Goal: Information Seeking & Learning: Learn about a topic

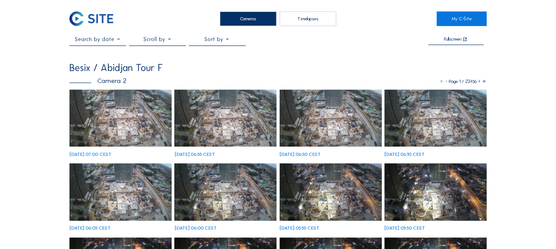
click at [116, 129] on img at bounding box center [120, 118] width 102 height 57
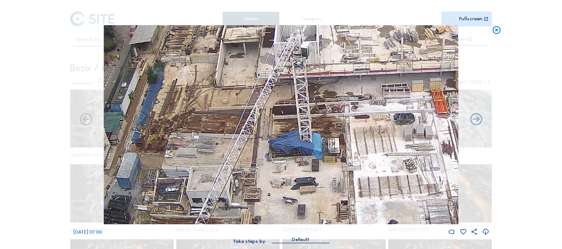
drag, startPoint x: 333, startPoint y: 85, endPoint x: 288, endPoint y: 161, distance: 88.0
click at [288, 161] on img at bounding box center [281, 124] width 354 height 199
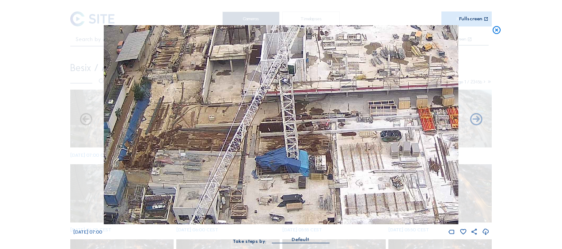
drag, startPoint x: 328, startPoint y: 108, endPoint x: 321, endPoint y: 119, distance: 13.5
click at [321, 119] on img at bounding box center [281, 124] width 354 height 199
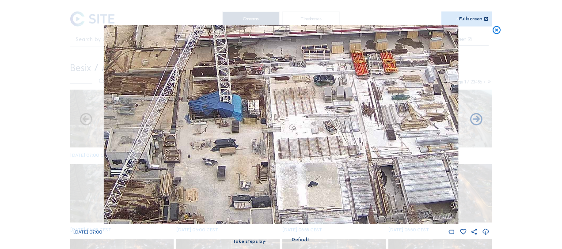
drag, startPoint x: 339, startPoint y: 189, endPoint x: 278, endPoint y: 143, distance: 76.4
click at [270, 133] on img at bounding box center [281, 124] width 354 height 199
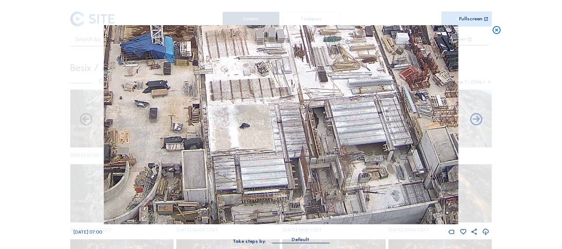
drag, startPoint x: 329, startPoint y: 173, endPoint x: 263, endPoint y: 118, distance: 86.0
click at [262, 115] on img at bounding box center [281, 124] width 354 height 199
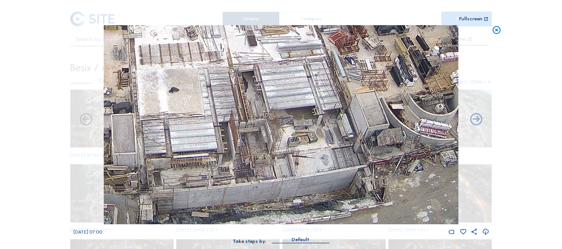
drag, startPoint x: 319, startPoint y: 155, endPoint x: 242, endPoint y: 98, distance: 95.8
click at [230, 73] on img at bounding box center [281, 124] width 354 height 199
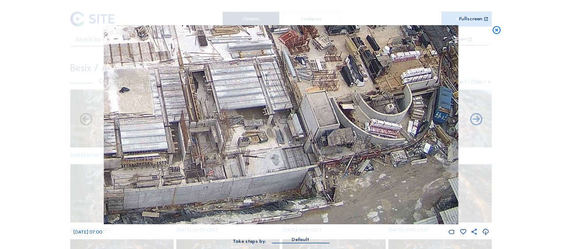
drag, startPoint x: 325, startPoint y: 136, endPoint x: 248, endPoint y: 110, distance: 81.5
click at [248, 110] on img at bounding box center [281, 124] width 354 height 199
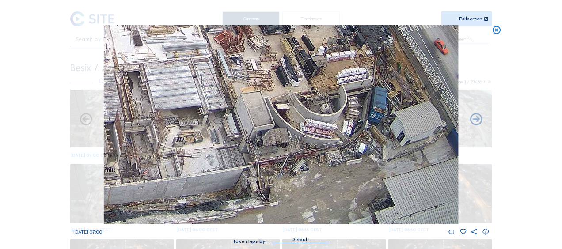
drag, startPoint x: 297, startPoint y: 127, endPoint x: 277, endPoint y: 110, distance: 27.0
click at [277, 110] on img at bounding box center [281, 124] width 354 height 199
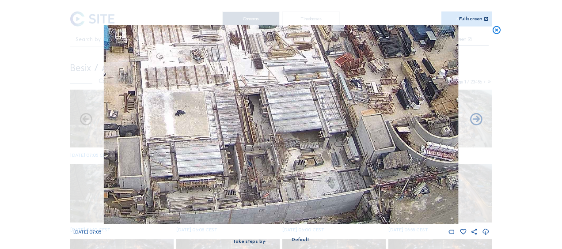
drag, startPoint x: 147, startPoint y: 102, endPoint x: 288, endPoint y: 125, distance: 143.2
click at [288, 125] on img at bounding box center [281, 124] width 354 height 199
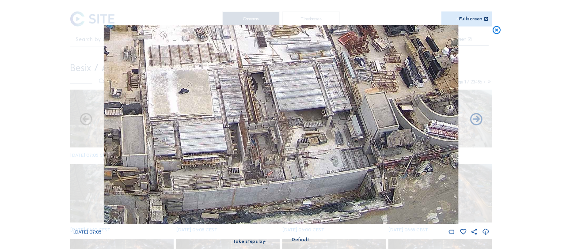
drag, startPoint x: 268, startPoint y: 104, endPoint x: 271, endPoint y: 83, distance: 21.9
click at [271, 83] on img at bounding box center [281, 124] width 354 height 199
click at [496, 30] on icon at bounding box center [497, 30] width 10 height 10
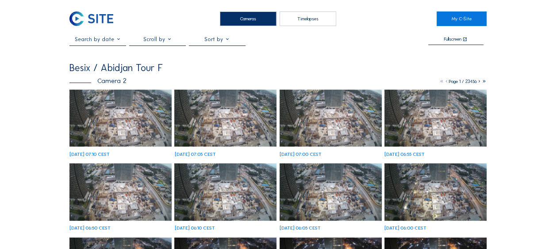
click at [103, 118] on img at bounding box center [120, 118] width 102 height 57
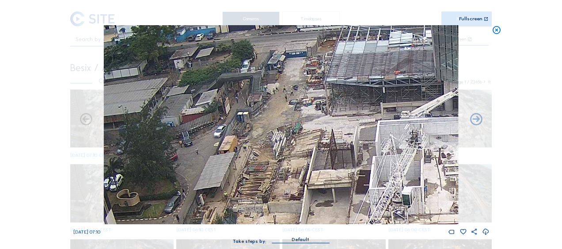
drag, startPoint x: 250, startPoint y: 110, endPoint x: 301, endPoint y: 185, distance: 89.7
click at [301, 185] on img at bounding box center [281, 124] width 354 height 199
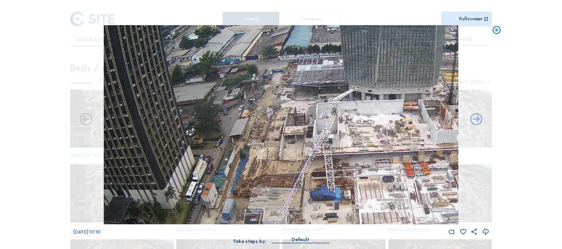
drag, startPoint x: 304, startPoint y: 176, endPoint x: 328, endPoint y: 165, distance: 26.1
click at [280, 134] on img at bounding box center [281, 124] width 354 height 199
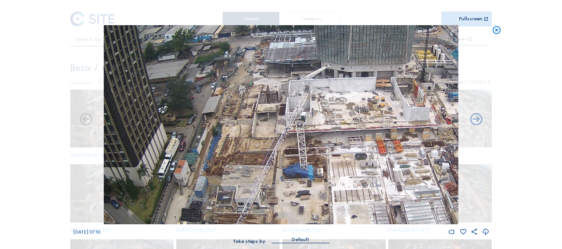
drag, startPoint x: 317, startPoint y: 149, endPoint x: 292, endPoint y: 128, distance: 32.9
click at [289, 126] on img at bounding box center [281, 124] width 354 height 199
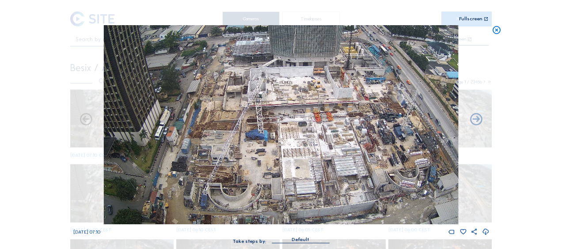
drag, startPoint x: 302, startPoint y: 152, endPoint x: 277, endPoint y: 140, distance: 28.3
click at [279, 141] on img at bounding box center [281, 124] width 354 height 199
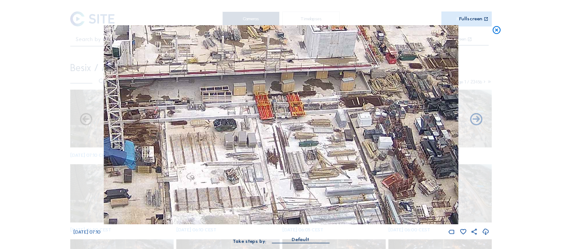
drag, startPoint x: 164, startPoint y: 141, endPoint x: 205, endPoint y: 80, distance: 73.9
click at [205, 80] on img at bounding box center [281, 124] width 354 height 199
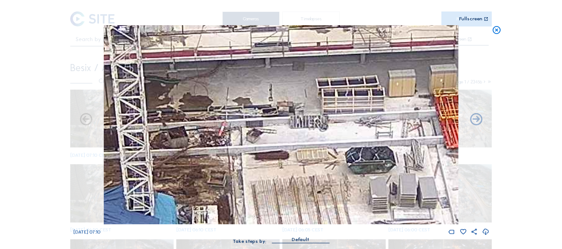
drag, startPoint x: 211, startPoint y: 101, endPoint x: 303, endPoint y: 117, distance: 92.9
click at [303, 117] on img at bounding box center [281, 124] width 354 height 199
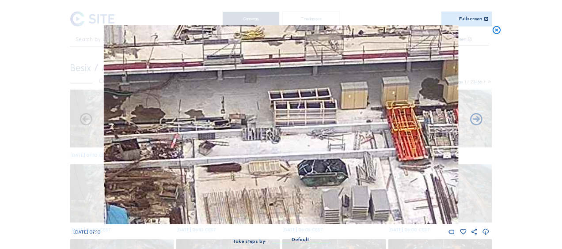
drag, startPoint x: 378, startPoint y: 110, endPoint x: 323, endPoint y: 125, distance: 57.7
click at [323, 125] on img at bounding box center [281, 124] width 354 height 199
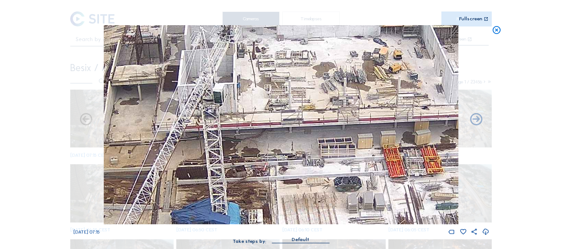
drag, startPoint x: 315, startPoint y: 111, endPoint x: 332, endPoint y: 149, distance: 41.3
click at [338, 148] on img at bounding box center [281, 124] width 354 height 199
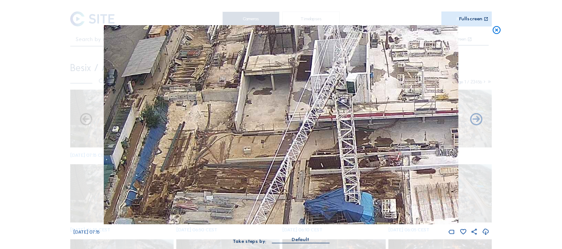
drag, startPoint x: 211, startPoint y: 150, endPoint x: 347, endPoint y: 140, distance: 136.1
click at [347, 140] on img at bounding box center [281, 124] width 354 height 199
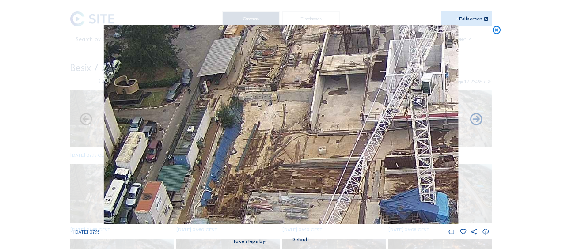
drag, startPoint x: 254, startPoint y: 156, endPoint x: 326, endPoint y: 156, distance: 72.5
click at [326, 156] on img at bounding box center [281, 124] width 354 height 199
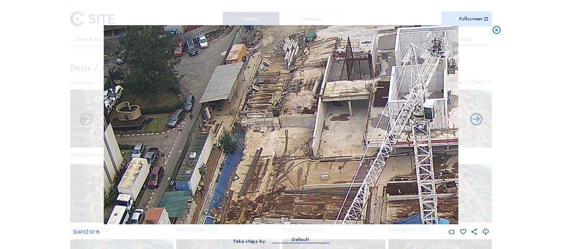
drag, startPoint x: 312, startPoint y: 74, endPoint x: 320, endPoint y: 115, distance: 41.3
click at [320, 115] on img at bounding box center [281, 124] width 354 height 199
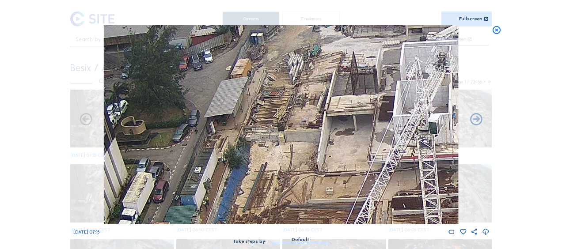
drag, startPoint x: 282, startPoint y: 104, endPoint x: 277, endPoint y: 85, distance: 19.9
click at [277, 85] on img at bounding box center [281, 124] width 354 height 199
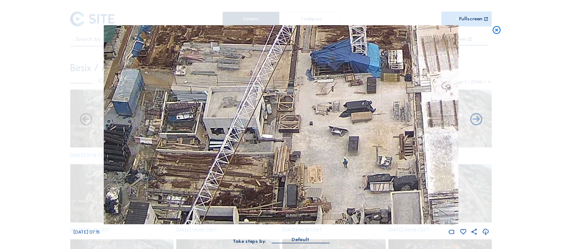
drag, startPoint x: 300, startPoint y: 122, endPoint x: 273, endPoint y: 68, distance: 60.9
click at [273, 68] on img at bounding box center [281, 124] width 354 height 199
drag, startPoint x: 293, startPoint y: 77, endPoint x: 271, endPoint y: 40, distance: 43.6
click at [271, 40] on img at bounding box center [281, 124] width 354 height 199
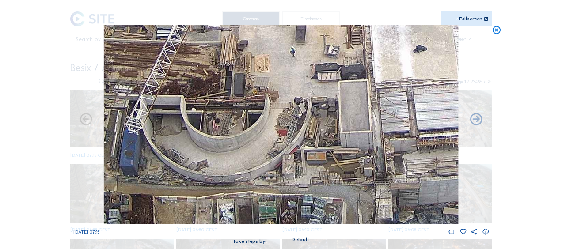
drag, startPoint x: 326, startPoint y: 143, endPoint x: 275, endPoint y: 80, distance: 81.2
click at [272, 60] on img at bounding box center [281, 124] width 354 height 199
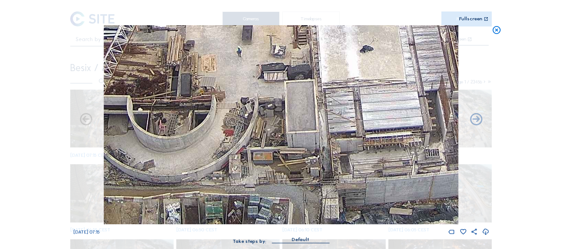
drag, startPoint x: 226, startPoint y: 118, endPoint x: 132, endPoint y: 124, distance: 94.3
click at [133, 124] on img at bounding box center [281, 124] width 354 height 199
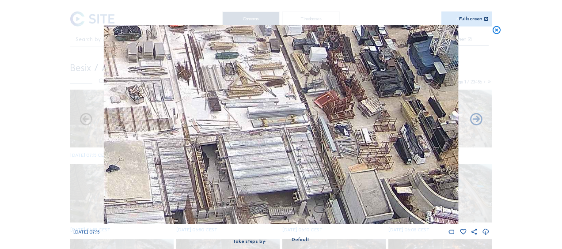
drag, startPoint x: 338, startPoint y: 91, endPoint x: 270, endPoint y: 206, distance: 133.2
click at [270, 206] on img at bounding box center [281, 124] width 354 height 199
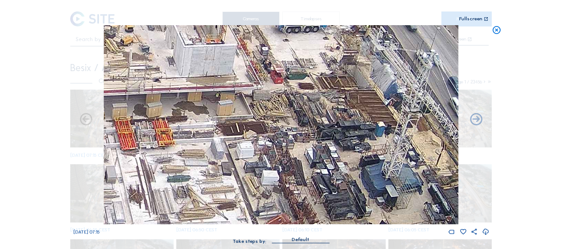
drag, startPoint x: 265, startPoint y: 194, endPoint x: 249, endPoint y: 230, distance: 39.6
click at [249, 230] on div "Fr 26 Sep 2025 07:15" at bounding box center [281, 130] width 416 height 211
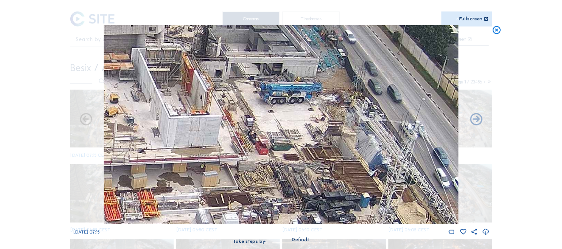
drag, startPoint x: 264, startPoint y: 125, endPoint x: 263, endPoint y: 154, distance: 29.2
click at [263, 154] on img at bounding box center [281, 124] width 354 height 199
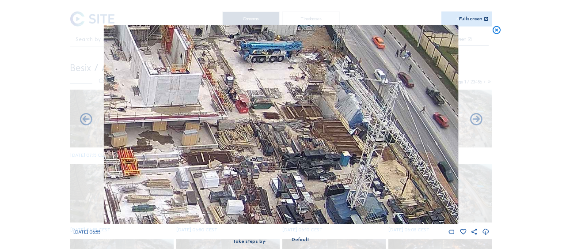
drag, startPoint x: 266, startPoint y: 168, endPoint x: 245, endPoint y: 122, distance: 51.4
click at [245, 122] on img at bounding box center [281, 124] width 354 height 199
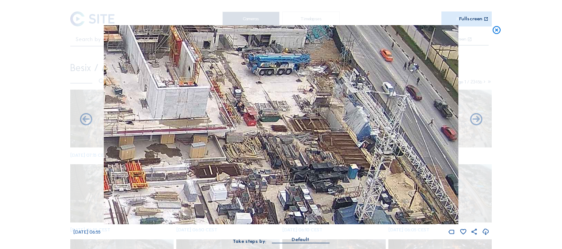
drag, startPoint x: 232, startPoint y: 135, endPoint x: 242, endPoint y: 152, distance: 18.8
click at [242, 152] on img at bounding box center [281, 124] width 354 height 199
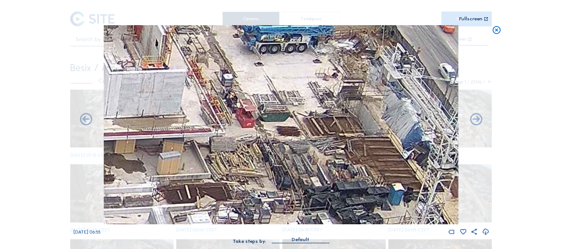
drag, startPoint x: 258, startPoint y: 169, endPoint x: 208, endPoint y: 94, distance: 90.5
click at [208, 94] on img at bounding box center [281, 124] width 354 height 199
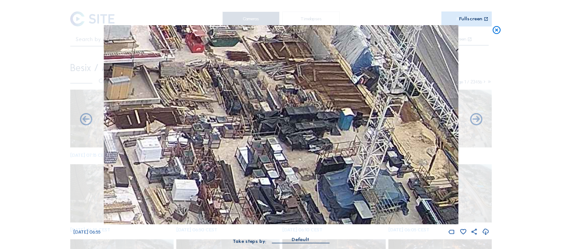
drag, startPoint x: 247, startPoint y: 170, endPoint x: 224, endPoint y: 118, distance: 56.8
click at [224, 118] on img at bounding box center [281, 124] width 354 height 199
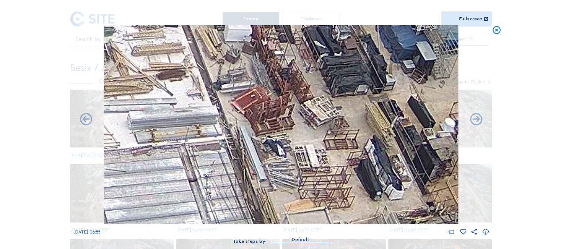
drag, startPoint x: 216, startPoint y: 187, endPoint x: 246, endPoint y: 104, distance: 87.5
click at [244, 107] on img at bounding box center [281, 124] width 354 height 199
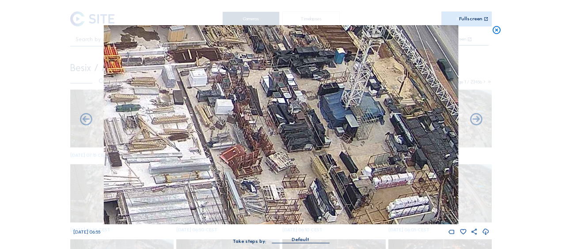
drag, startPoint x: 271, startPoint y: 87, endPoint x: 250, endPoint y: 149, distance: 65.4
click at [250, 149] on img at bounding box center [281, 124] width 354 height 199
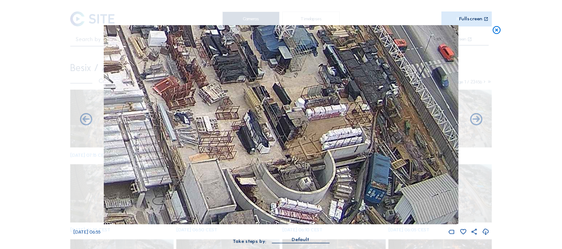
drag, startPoint x: 281, startPoint y: 174, endPoint x: 216, endPoint y: 103, distance: 96.4
click at [216, 103] on img at bounding box center [281, 124] width 354 height 199
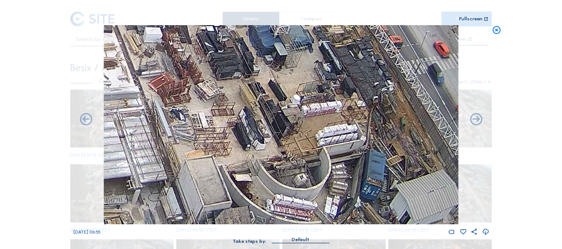
drag, startPoint x: 246, startPoint y: 159, endPoint x: 216, endPoint y: 105, distance: 61.7
click at [216, 105] on img at bounding box center [281, 124] width 354 height 199
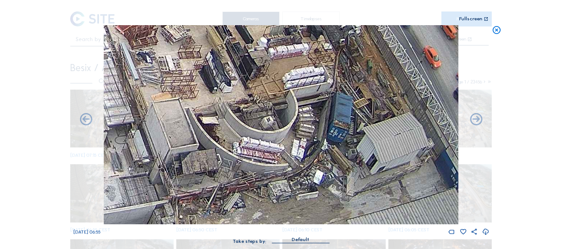
drag, startPoint x: 231, startPoint y: 149, endPoint x: 224, endPoint y: 133, distance: 17.4
click at [224, 133] on img at bounding box center [281, 124] width 354 height 199
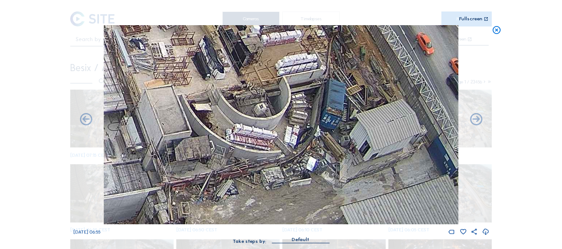
drag, startPoint x: 217, startPoint y: 80, endPoint x: 239, endPoint y: 182, distance: 104.3
click at [239, 182] on img at bounding box center [281, 124] width 354 height 199
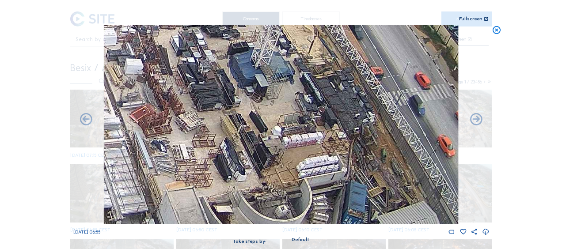
drag, startPoint x: 226, startPoint y: 133, endPoint x: 271, endPoint y: 233, distance: 109.2
click at [271, 233] on div "Fr 26 Sep 2025 06:55" at bounding box center [281, 130] width 416 height 211
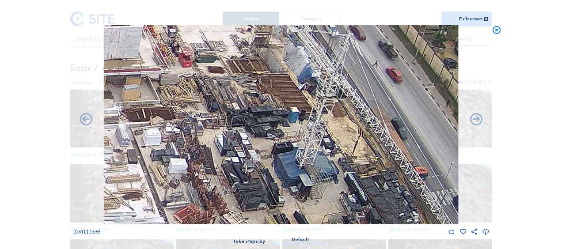
drag, startPoint x: 222, startPoint y: 129, endPoint x: 243, endPoint y: 159, distance: 36.3
click at [243, 159] on img at bounding box center [281, 124] width 354 height 199
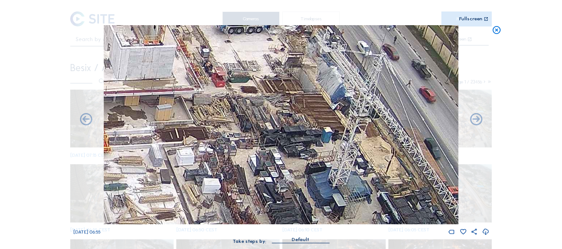
drag, startPoint x: 182, startPoint y: 148, endPoint x: 248, endPoint y: 106, distance: 77.9
click at [256, 98] on img at bounding box center [281, 124] width 354 height 199
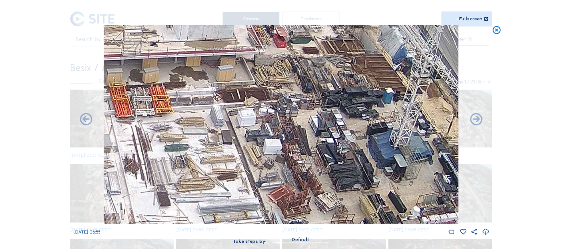
drag, startPoint x: 215, startPoint y: 129, endPoint x: 300, endPoint y: 93, distance: 92.5
click at [300, 93] on img at bounding box center [281, 124] width 354 height 199
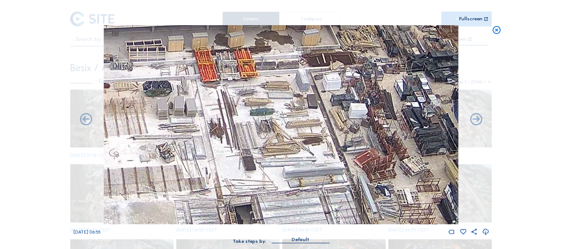
drag, startPoint x: 179, startPoint y: 158, endPoint x: 295, endPoint y: 122, distance: 120.9
click at [295, 122] on img at bounding box center [281, 124] width 354 height 199
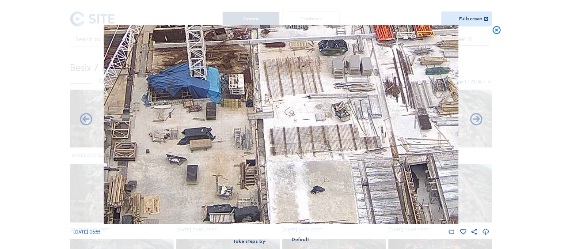
drag, startPoint x: 258, startPoint y: 130, endPoint x: 288, endPoint y: 126, distance: 30.4
click at [288, 126] on img at bounding box center [281, 124] width 354 height 199
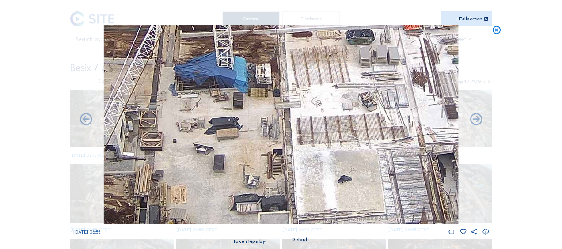
drag, startPoint x: 204, startPoint y: 149, endPoint x: 233, endPoint y: 137, distance: 31.7
click at [233, 137] on img at bounding box center [281, 124] width 354 height 199
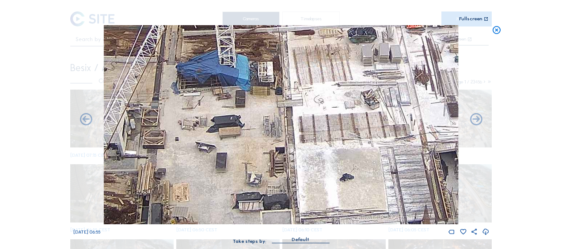
drag, startPoint x: 197, startPoint y: 166, endPoint x: 225, endPoint y: 147, distance: 33.8
click at [225, 147] on img at bounding box center [281, 124] width 354 height 199
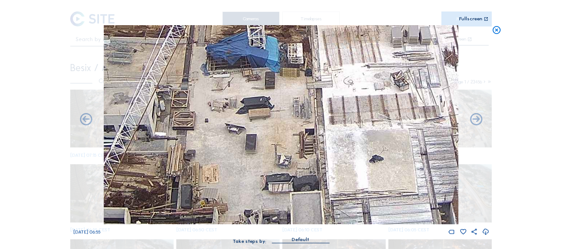
drag, startPoint x: 107, startPoint y: 175, endPoint x: 116, endPoint y: 179, distance: 10.7
click at [109, 176] on img at bounding box center [281, 124] width 354 height 199
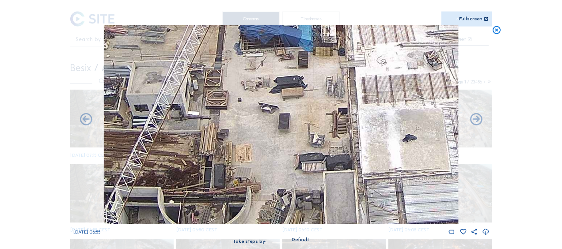
drag, startPoint x: 138, startPoint y: 179, endPoint x: 170, endPoint y: 157, distance: 39.1
click at [170, 157] on img at bounding box center [281, 124] width 354 height 199
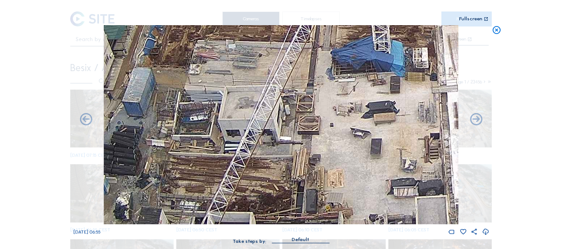
drag, startPoint x: 152, startPoint y: 138, endPoint x: 244, endPoint y: 164, distance: 94.9
click at [244, 164] on img at bounding box center [281, 124] width 354 height 199
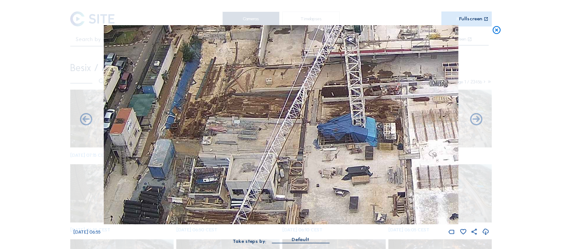
drag, startPoint x: 231, startPoint y: 85, endPoint x: 236, endPoint y: 148, distance: 62.5
click at [236, 148] on img at bounding box center [281, 124] width 354 height 199
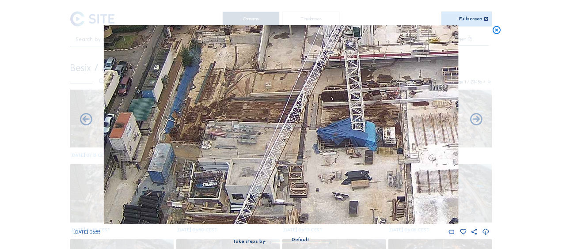
drag, startPoint x: 239, startPoint y: 113, endPoint x: 236, endPoint y: 149, distance: 36.4
click at [236, 149] on img at bounding box center [281, 124] width 354 height 199
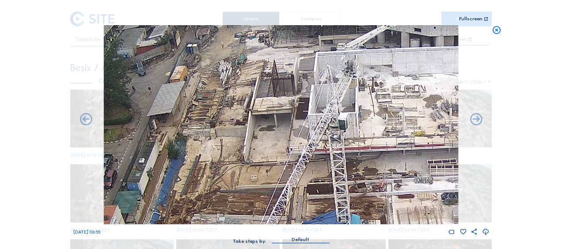
drag, startPoint x: 271, startPoint y: 71, endPoint x: 261, endPoint y: 130, distance: 59.7
click at [261, 130] on img at bounding box center [281, 124] width 354 height 199
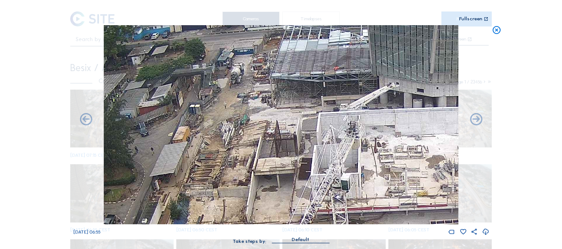
drag, startPoint x: 271, startPoint y: 141, endPoint x: 272, endPoint y: 145, distance: 4.6
click at [272, 145] on img at bounding box center [281, 124] width 354 height 199
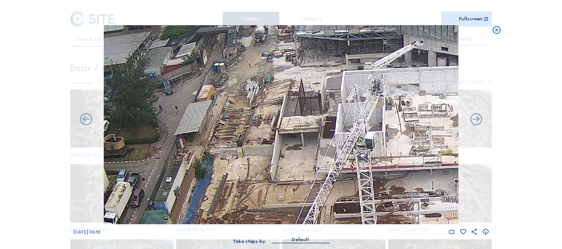
drag, startPoint x: 228, startPoint y: 187, endPoint x: 252, endPoint y: 146, distance: 48.1
click at [252, 146] on img at bounding box center [281, 124] width 354 height 199
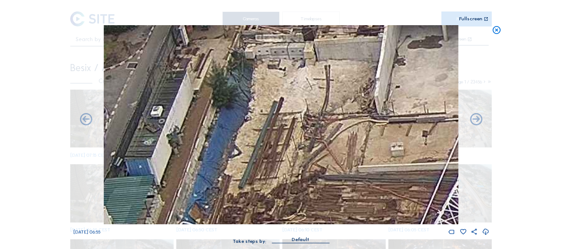
drag, startPoint x: 222, startPoint y: 198, endPoint x: 277, endPoint y: 80, distance: 129.9
click at [277, 80] on img at bounding box center [281, 124] width 354 height 199
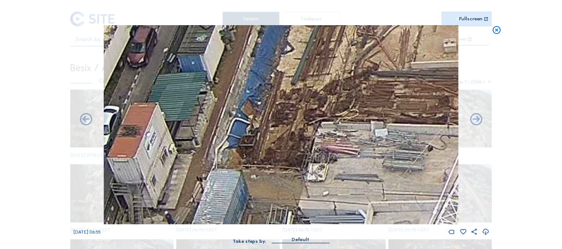
drag, startPoint x: 302, startPoint y: 57, endPoint x: 304, endPoint y: 62, distance: 5.6
click at [313, 28] on img at bounding box center [281, 124] width 354 height 199
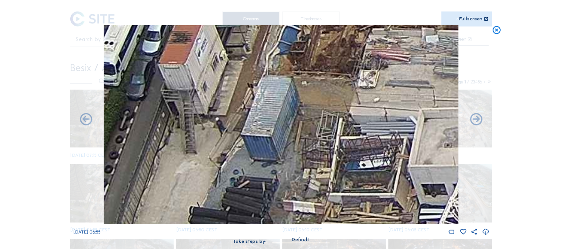
drag, startPoint x: 307, startPoint y: 83, endPoint x: 292, endPoint y: 132, distance: 51.3
click at [319, 53] on img at bounding box center [281, 124] width 354 height 199
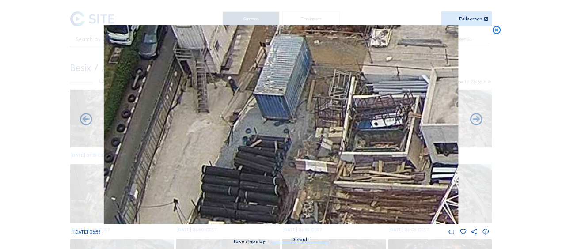
drag, startPoint x: 285, startPoint y: 143, endPoint x: 314, endPoint y: 52, distance: 95.2
click at [314, 52] on img at bounding box center [281, 124] width 354 height 199
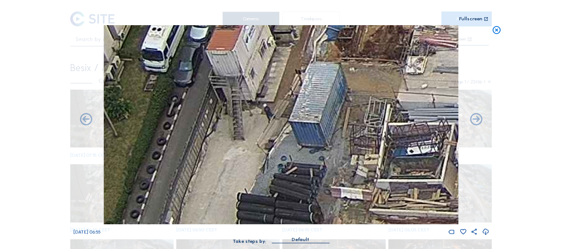
drag, startPoint x: 340, startPoint y: 81, endPoint x: 347, endPoint y: 200, distance: 119.1
click at [347, 200] on img at bounding box center [281, 124] width 354 height 199
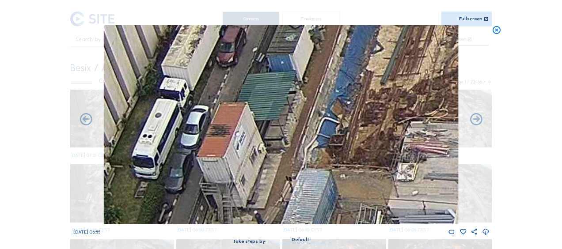
drag, startPoint x: 327, startPoint y: 110, endPoint x: 316, endPoint y: 195, distance: 85.2
click at [316, 195] on img at bounding box center [281, 124] width 354 height 199
drag, startPoint x: 319, startPoint y: 149, endPoint x: 314, endPoint y: 183, distance: 34.9
click at [314, 183] on img at bounding box center [281, 124] width 354 height 199
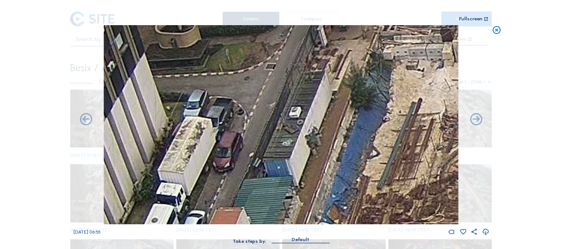
drag, startPoint x: 355, startPoint y: 183, endPoint x: 341, endPoint y: 201, distance: 23.0
click at [341, 201] on img at bounding box center [281, 124] width 354 height 199
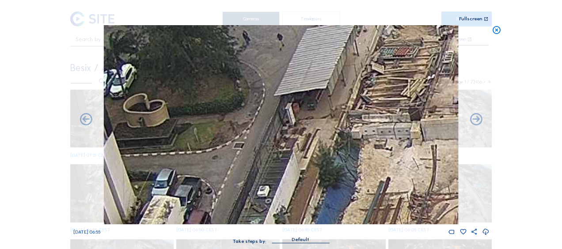
drag, startPoint x: 385, startPoint y: 127, endPoint x: 375, endPoint y: 149, distance: 23.7
click at [375, 149] on img at bounding box center [281, 124] width 354 height 199
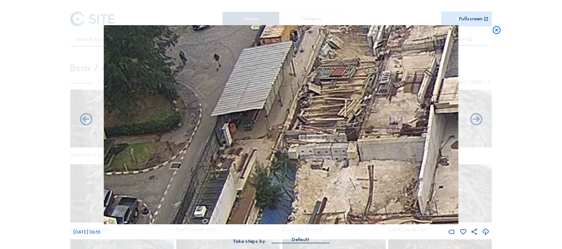
drag, startPoint x: 368, startPoint y: 138, endPoint x: 315, endPoint y: 136, distance: 53.5
click at [315, 136] on img at bounding box center [281, 124] width 354 height 199
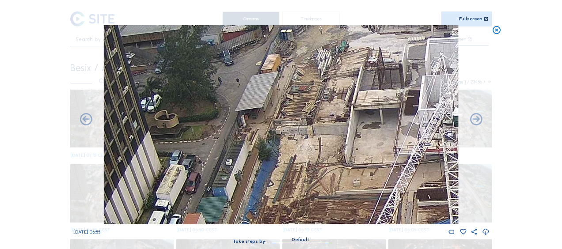
drag, startPoint x: 372, startPoint y: 132, endPoint x: 342, endPoint y: 119, distance: 32.7
click at [342, 113] on img at bounding box center [281, 124] width 354 height 199
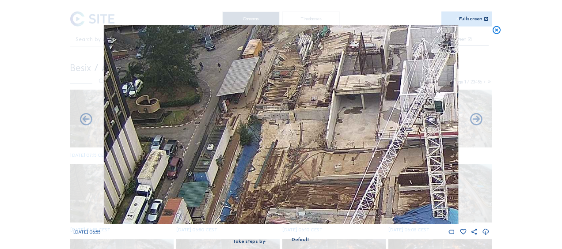
drag, startPoint x: 395, startPoint y: 141, endPoint x: 348, endPoint y: 103, distance: 60.0
click at [349, 103] on img at bounding box center [281, 124] width 354 height 199
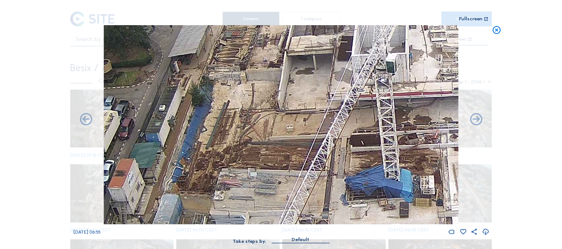
click at [383, 135] on img at bounding box center [281, 124] width 354 height 199
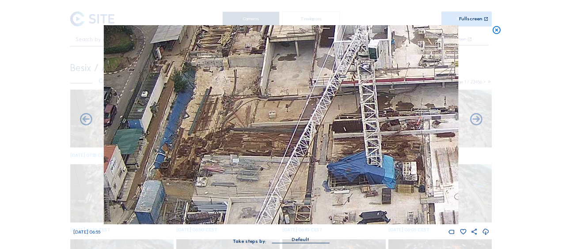
drag, startPoint x: 280, startPoint y: 101, endPoint x: 337, endPoint y: 141, distance: 69.4
click at [256, 87] on img at bounding box center [281, 124] width 354 height 199
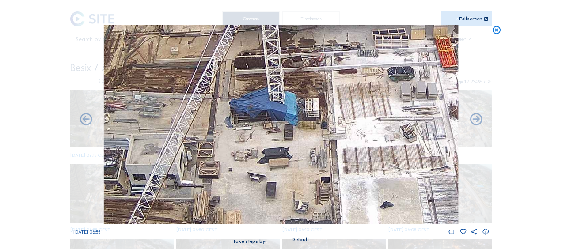
drag, startPoint x: 337, startPoint y: 143, endPoint x: 263, endPoint y: 136, distance: 73.7
click at [230, 77] on img at bounding box center [281, 124] width 354 height 199
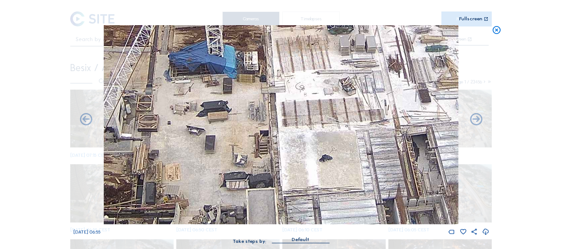
drag, startPoint x: 324, startPoint y: 157, endPoint x: 260, endPoint y: 108, distance: 80.7
click at [263, 108] on img at bounding box center [281, 124] width 354 height 199
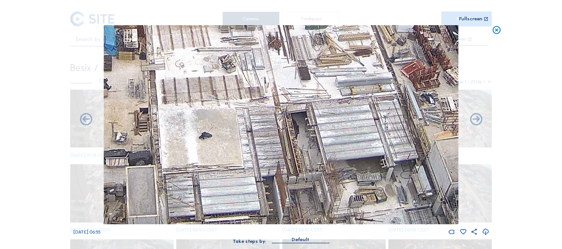
drag, startPoint x: 347, startPoint y: 134, endPoint x: 240, endPoint y: 118, distance: 108.2
click at [242, 119] on img at bounding box center [281, 124] width 354 height 199
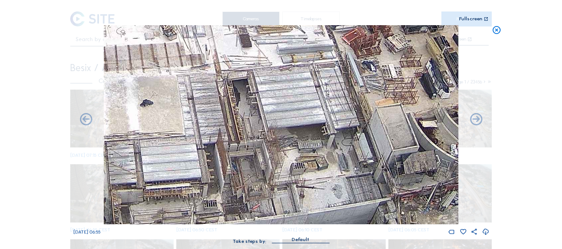
drag, startPoint x: 286, startPoint y: 135, endPoint x: 245, endPoint y: 105, distance: 51.0
click at [245, 106] on img at bounding box center [281, 124] width 354 height 199
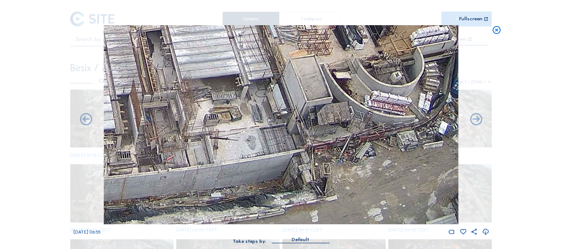
drag, startPoint x: 295, startPoint y: 164, endPoint x: 222, endPoint y: 110, distance: 91.0
click at [222, 110] on img at bounding box center [281, 124] width 354 height 199
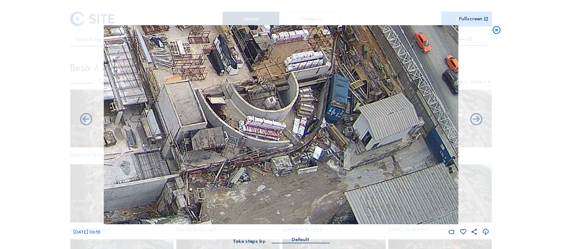
drag, startPoint x: 334, startPoint y: 84, endPoint x: 227, endPoint y: 115, distance: 111.2
click at [227, 115] on img at bounding box center [281, 124] width 354 height 199
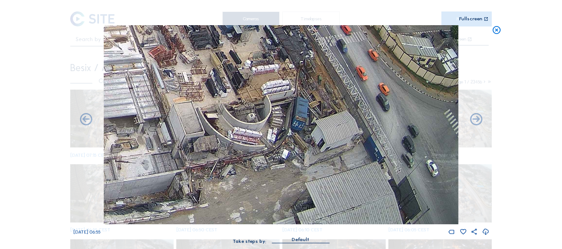
drag, startPoint x: 221, startPoint y: 76, endPoint x: 255, endPoint y: 179, distance: 107.9
click at [255, 179] on img at bounding box center [281, 124] width 354 height 199
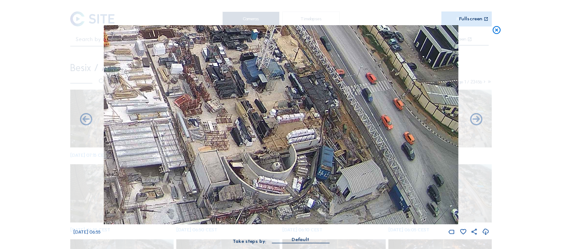
drag, startPoint x: 203, startPoint y: 141, endPoint x: 195, endPoint y: 88, distance: 54.1
click at [195, 88] on img at bounding box center [281, 124] width 354 height 199
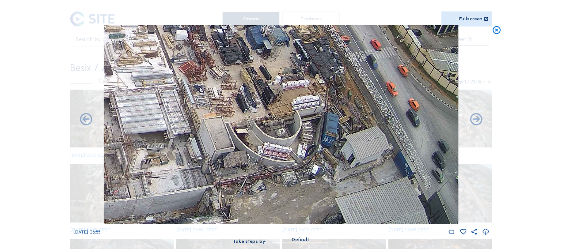
drag, startPoint x: 194, startPoint y: 126, endPoint x: 199, endPoint y: 94, distance: 32.2
click at [199, 94] on img at bounding box center [281, 124] width 354 height 199
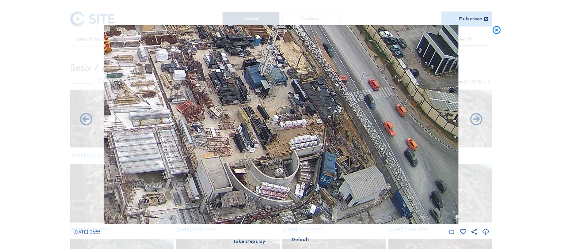
drag, startPoint x: 278, startPoint y: 140, endPoint x: 284, endPoint y: 164, distance: 25.0
click at [287, 179] on img at bounding box center [281, 124] width 354 height 199
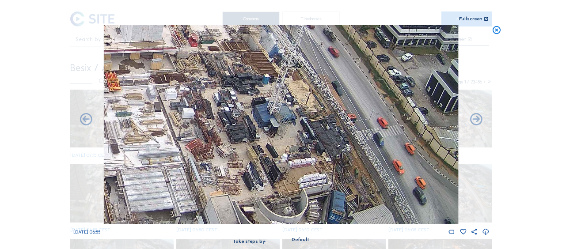
drag, startPoint x: 258, startPoint y: 82, endPoint x: 291, endPoint y: 179, distance: 101.9
click at [291, 179] on img at bounding box center [281, 124] width 354 height 199
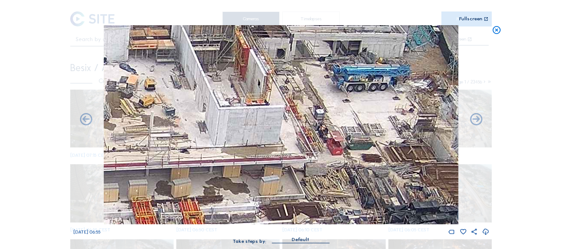
drag, startPoint x: 167, startPoint y: 110, endPoint x: 289, endPoint y: 110, distance: 122.4
click at [304, 107] on img at bounding box center [281, 124] width 354 height 199
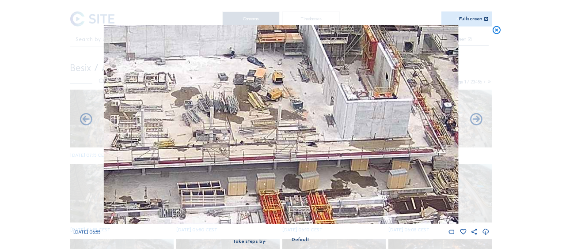
drag, startPoint x: 319, startPoint y: 104, endPoint x: 342, endPoint y: 102, distance: 23.5
click at [342, 102] on img at bounding box center [281, 124] width 354 height 199
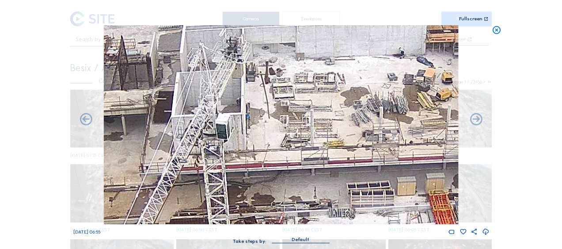
drag, startPoint x: 198, startPoint y: 134, endPoint x: 323, endPoint y: 128, distance: 124.4
click at [323, 128] on img at bounding box center [281, 124] width 354 height 199
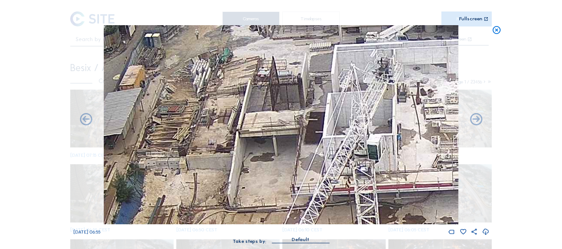
drag, startPoint x: 319, startPoint y: 149, endPoint x: 398, endPoint y: 156, distance: 79.9
click at [398, 156] on img at bounding box center [281, 124] width 354 height 199
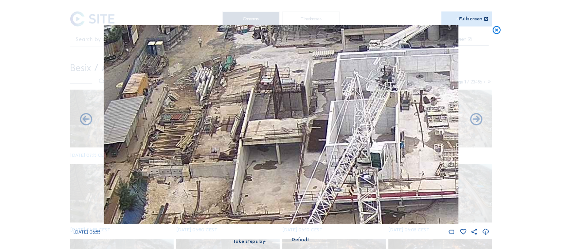
drag, startPoint x: 158, startPoint y: 127, endPoint x: 172, endPoint y: 166, distance: 41.8
click at [172, 166] on img at bounding box center [281, 124] width 354 height 199
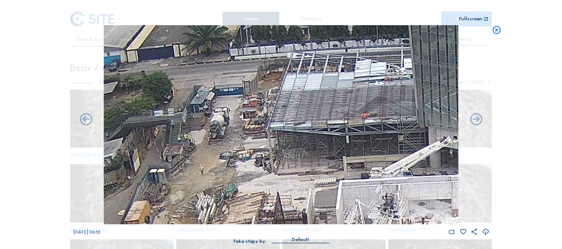
drag, startPoint x: 216, startPoint y: 45, endPoint x: 207, endPoint y: 145, distance: 100.3
click at [207, 145] on img at bounding box center [281, 124] width 354 height 199
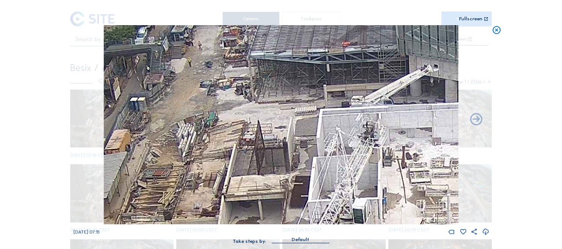
drag, startPoint x: 223, startPoint y: 169, endPoint x: 221, endPoint y: 140, distance: 29.7
click at [206, 101] on img at bounding box center [281, 124] width 354 height 199
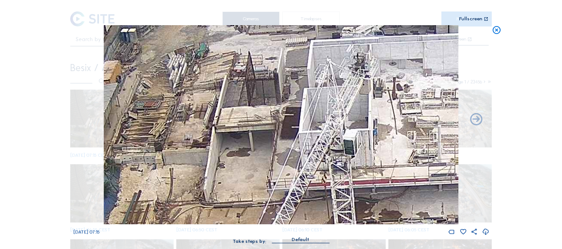
drag, startPoint x: 260, startPoint y: 188, endPoint x: 246, endPoint y: 71, distance: 118.4
click at [244, 66] on img at bounding box center [281, 124] width 354 height 199
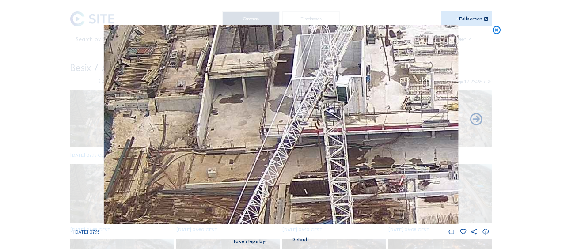
drag, startPoint x: 232, startPoint y: 148, endPoint x: 242, endPoint y: 80, distance: 68.3
click at [242, 80] on img at bounding box center [281, 124] width 354 height 199
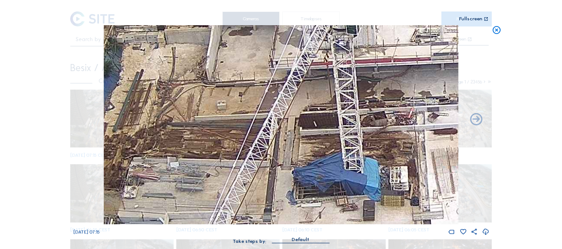
drag, startPoint x: 217, startPoint y: 150, endPoint x: 255, endPoint y: 101, distance: 62.6
click at [255, 102] on img at bounding box center [281, 124] width 354 height 199
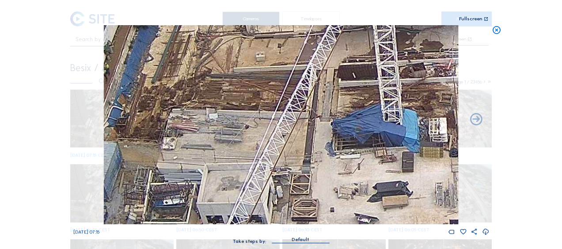
drag, startPoint x: 232, startPoint y: 165, endPoint x: 276, endPoint y: 106, distance: 73.9
click at [274, 104] on img at bounding box center [281, 124] width 354 height 199
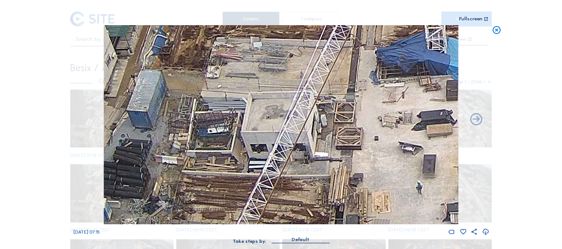
drag, startPoint x: 203, startPoint y: 168, endPoint x: 240, endPoint y: 106, distance: 72.2
click at [240, 106] on img at bounding box center [281, 124] width 354 height 199
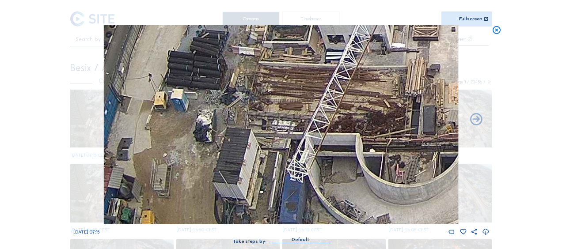
drag, startPoint x: 227, startPoint y: 133, endPoint x: 273, endPoint y: 76, distance: 73.6
click at [279, 65] on img at bounding box center [281, 124] width 354 height 199
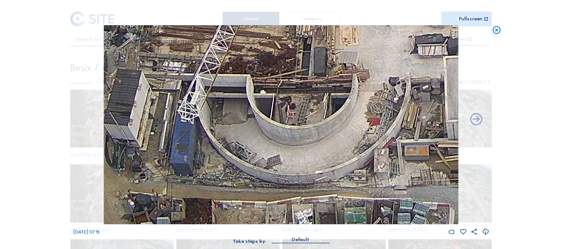
drag, startPoint x: 348, startPoint y: 119, endPoint x: 229, endPoint y: 70, distance: 129.0
click at [229, 70] on img at bounding box center [281, 124] width 354 height 199
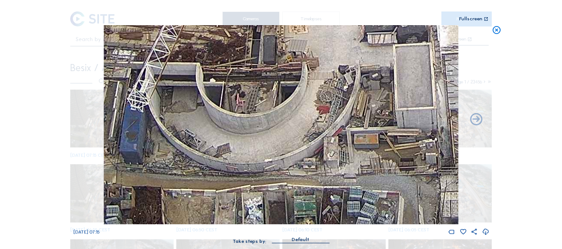
drag, startPoint x: 299, startPoint y: 120, endPoint x: 245, endPoint y: 84, distance: 65.0
click at [245, 84] on img at bounding box center [281, 124] width 354 height 199
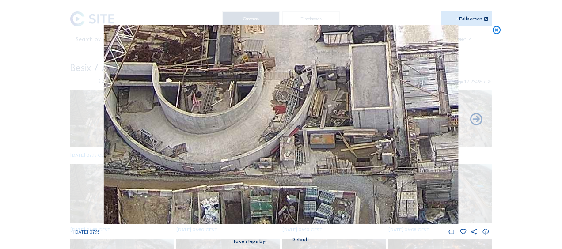
drag, startPoint x: 299, startPoint y: 134, endPoint x: 260, endPoint y: 89, distance: 59.5
click at [260, 89] on img at bounding box center [281, 124] width 354 height 199
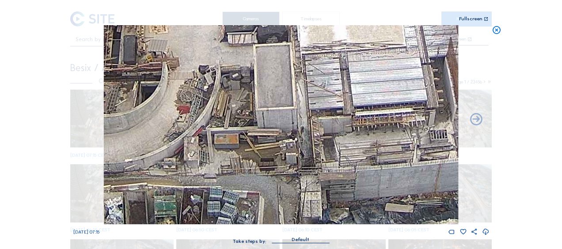
drag, startPoint x: 303, startPoint y: 111, endPoint x: 239, endPoint y: 108, distance: 64.2
click at [239, 108] on img at bounding box center [281, 124] width 354 height 199
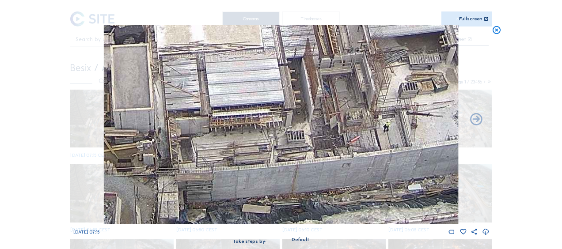
drag, startPoint x: 347, startPoint y: 121, endPoint x: 248, endPoint y: 116, distance: 99.5
click at [248, 116] on img at bounding box center [281, 124] width 354 height 199
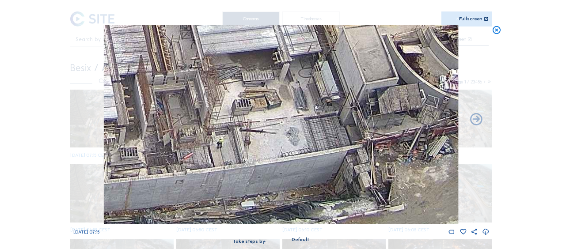
drag, startPoint x: 342, startPoint y: 125, endPoint x: 169, endPoint y: 141, distance: 173.6
click at [169, 141] on img at bounding box center [281, 124] width 354 height 199
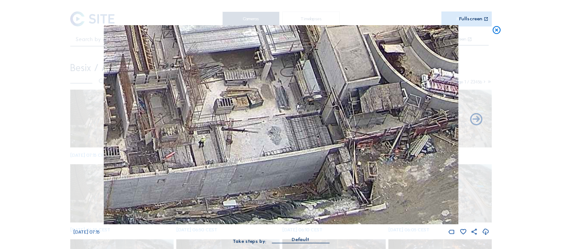
drag, startPoint x: 444, startPoint y: 144, endPoint x: 412, endPoint y: 146, distance: 31.9
click at [412, 146] on img at bounding box center [281, 124] width 354 height 199
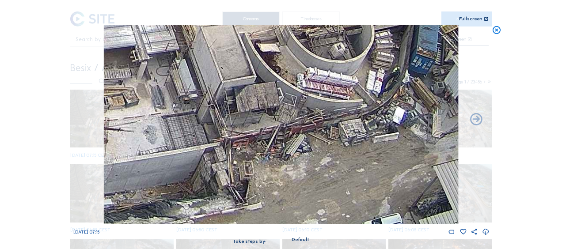
drag, startPoint x: 378, startPoint y: 150, endPoint x: 286, endPoint y: 147, distance: 92.4
click at [286, 147] on img at bounding box center [281, 124] width 354 height 199
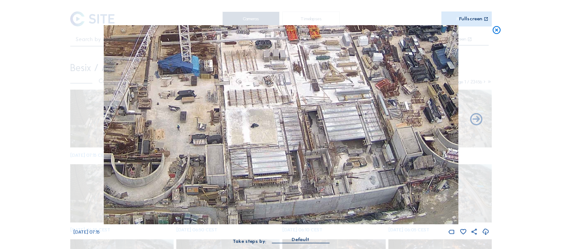
drag, startPoint x: 204, startPoint y: 122, endPoint x: 331, endPoint y: 124, distance: 127.3
click at [360, 115] on img at bounding box center [281, 124] width 354 height 199
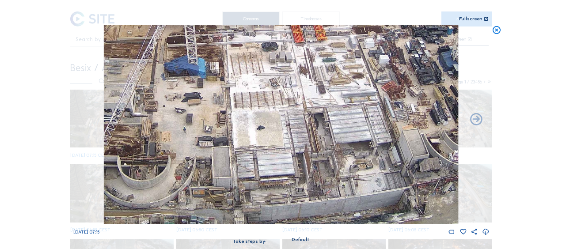
drag, startPoint x: 274, startPoint y: 140, endPoint x: 365, endPoint y: 138, distance: 91.1
click at [367, 139] on img at bounding box center [281, 124] width 354 height 199
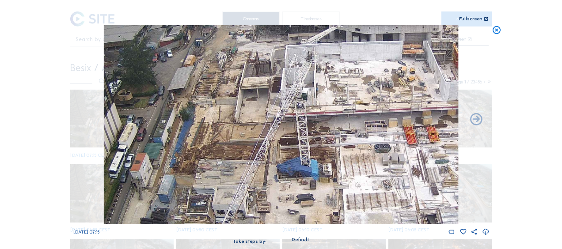
drag, startPoint x: 217, startPoint y: 86, endPoint x: 211, endPoint y: 105, distance: 20.4
click at [235, 186] on img at bounding box center [281, 124] width 354 height 199
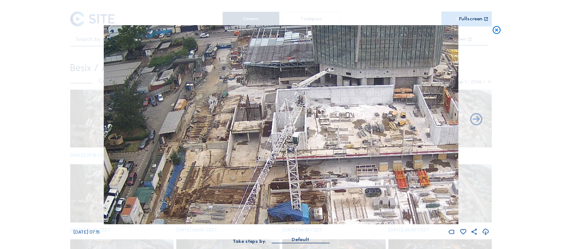
drag, startPoint x: 210, startPoint y: 93, endPoint x: 202, endPoint y: 140, distance: 47.0
click at [202, 140] on img at bounding box center [281, 124] width 354 height 199
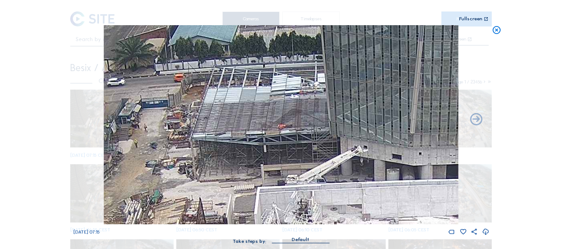
drag, startPoint x: 295, startPoint y: 40, endPoint x: 292, endPoint y: 91, distance: 50.9
click at [292, 91] on img at bounding box center [281, 124] width 354 height 199
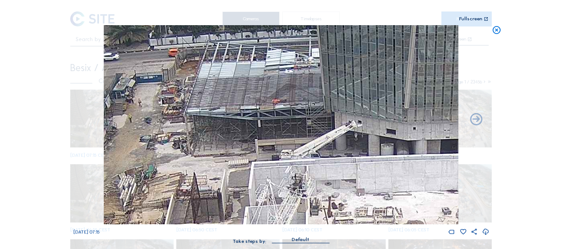
drag, startPoint x: 275, startPoint y: 174, endPoint x: 269, endPoint y: 149, distance: 25.8
click at [269, 149] on img at bounding box center [281, 124] width 354 height 199
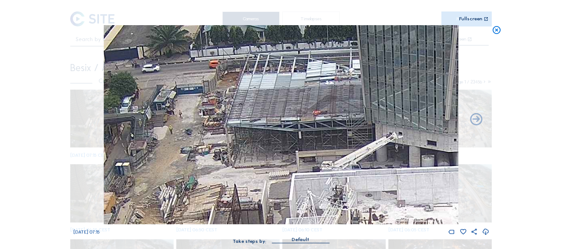
drag, startPoint x: 169, startPoint y: 153, endPoint x: 210, endPoint y: 165, distance: 43.2
click at [210, 165] on img at bounding box center [281, 124] width 354 height 199
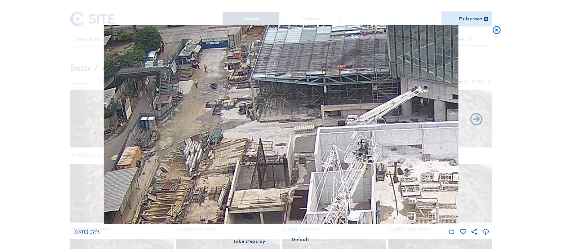
drag, startPoint x: 155, startPoint y: 182, endPoint x: 179, endPoint y: 135, distance: 52.4
click at [179, 135] on img at bounding box center [281, 124] width 354 height 199
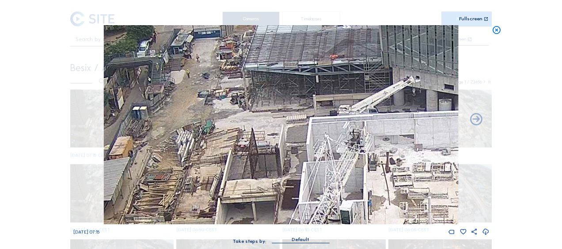
drag, startPoint x: 295, startPoint y: 182, endPoint x: 215, endPoint y: 90, distance: 121.9
click at [215, 89] on img at bounding box center [281, 124] width 354 height 199
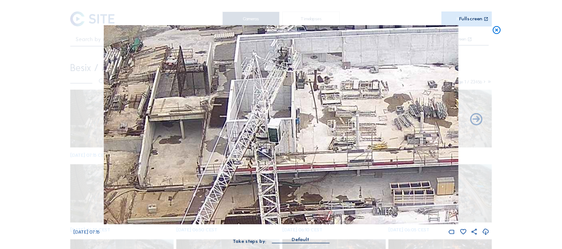
drag, startPoint x: 367, startPoint y: 159, endPoint x: 303, endPoint y: 102, distance: 85.5
click at [303, 102] on img at bounding box center [281, 124] width 354 height 199
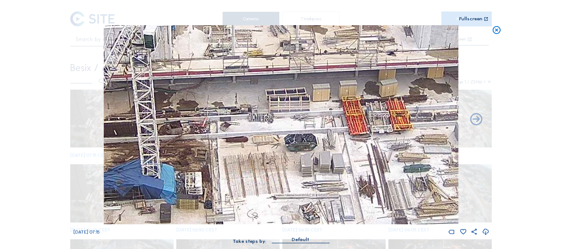
drag, startPoint x: 355, startPoint y: 135, endPoint x: 295, endPoint y: 98, distance: 70.7
click at [295, 98] on img at bounding box center [281, 124] width 354 height 199
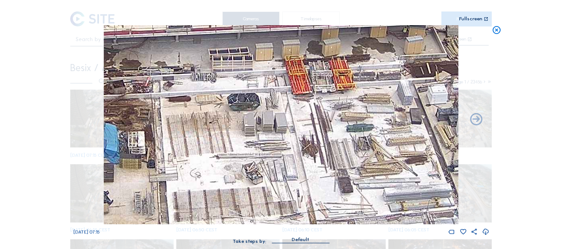
drag, startPoint x: 362, startPoint y: 140, endPoint x: 234, endPoint y: 76, distance: 142.9
click at [239, 70] on img at bounding box center [281, 124] width 354 height 199
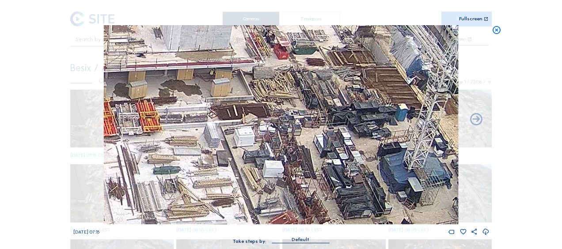
drag, startPoint x: 368, startPoint y: 84, endPoint x: 246, endPoint y: 158, distance: 142.8
click at [246, 158] on img at bounding box center [281, 124] width 354 height 199
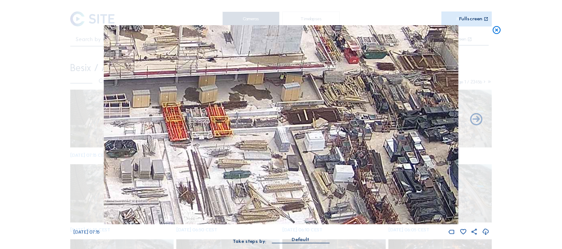
drag, startPoint x: 169, startPoint y: 84, endPoint x: 155, endPoint y: 97, distance: 19.1
click at [237, 88] on img at bounding box center [281, 124] width 354 height 199
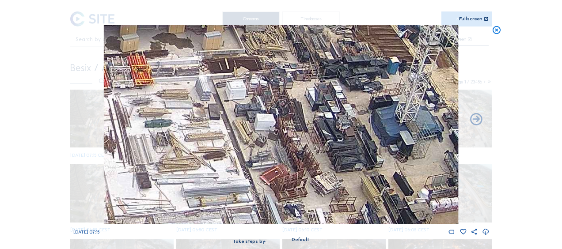
drag, startPoint x: 331, startPoint y: 158, endPoint x: 258, endPoint y: 112, distance: 86.6
click at [251, 106] on img at bounding box center [281, 124] width 354 height 199
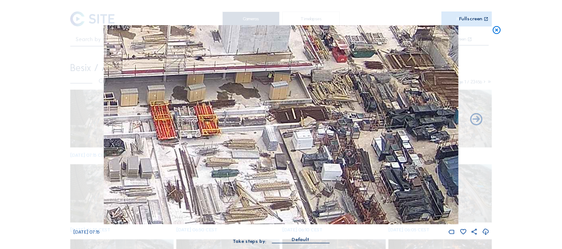
drag, startPoint x: 282, startPoint y: 138, endPoint x: 310, endPoint y: 158, distance: 34.2
click at [310, 158] on img at bounding box center [281, 124] width 354 height 199
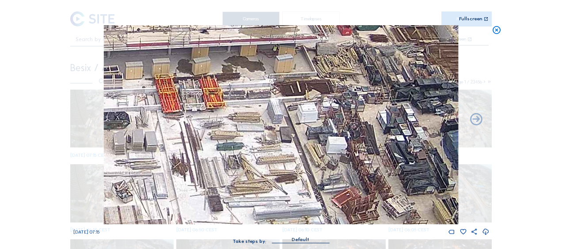
drag, startPoint x: 248, startPoint y: 172, endPoint x: 255, endPoint y: 110, distance: 63.1
click at [255, 110] on img at bounding box center [281, 124] width 354 height 199
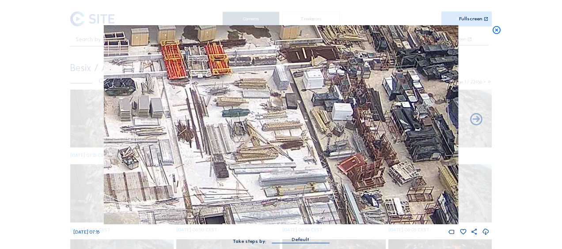
drag, startPoint x: 325, startPoint y: 190, endPoint x: 149, endPoint y: 107, distance: 194.6
click at [150, 107] on img at bounding box center [281, 124] width 354 height 199
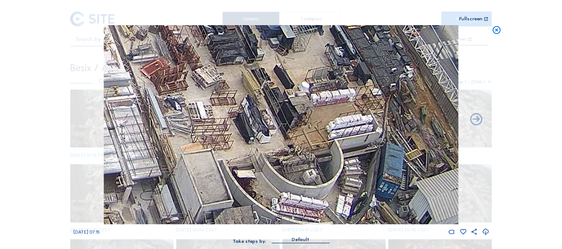
drag, startPoint x: 224, startPoint y: 110, endPoint x: 219, endPoint y: 107, distance: 5.5
click at [219, 107] on img at bounding box center [281, 124] width 354 height 199
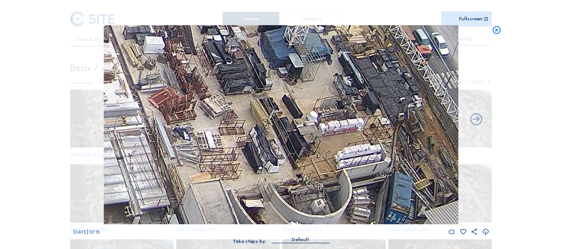
drag, startPoint x: 168, startPoint y: 91, endPoint x: 186, endPoint y: 145, distance: 56.3
click at [186, 145] on img at bounding box center [281, 124] width 354 height 199
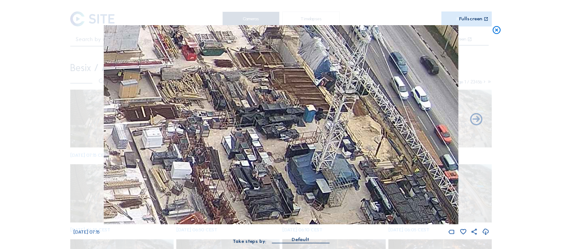
drag, startPoint x: 196, startPoint y: 91, endPoint x: 218, endPoint y: 194, distance: 106.2
click at [218, 194] on img at bounding box center [281, 124] width 354 height 199
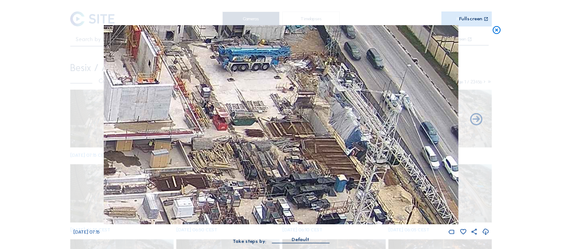
drag, startPoint x: 227, startPoint y: 183, endPoint x: 234, endPoint y: 202, distance: 19.5
click at [234, 202] on img at bounding box center [281, 124] width 354 height 199
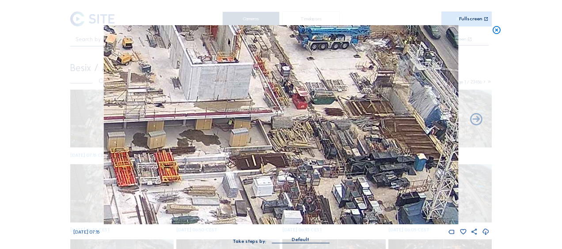
drag, startPoint x: 177, startPoint y: 133, endPoint x: 250, endPoint y: 114, distance: 75.9
click at [250, 114] on img at bounding box center [281, 124] width 354 height 199
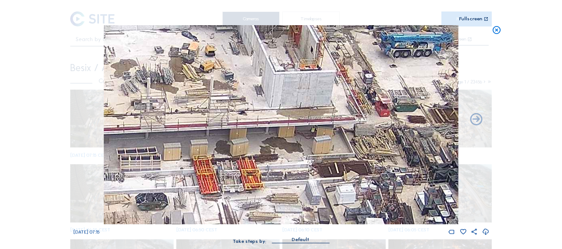
drag, startPoint x: 210, startPoint y: 81, endPoint x: 322, endPoint y: 83, distance: 111.4
click at [322, 83] on img at bounding box center [281, 124] width 354 height 199
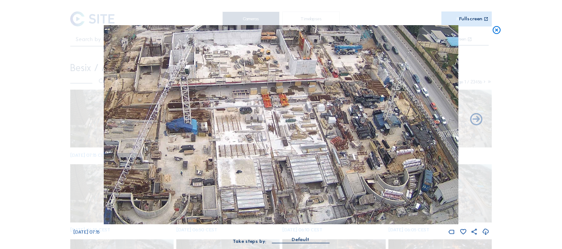
drag, startPoint x: 126, startPoint y: 155, endPoint x: 197, endPoint y: 118, distance: 80.7
click at [197, 118] on img at bounding box center [281, 124] width 354 height 199
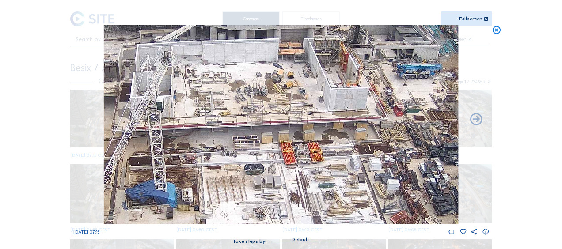
drag, startPoint x: 241, startPoint y: 62, endPoint x: 231, endPoint y: 107, distance: 45.4
click at [231, 107] on img at bounding box center [281, 124] width 354 height 199
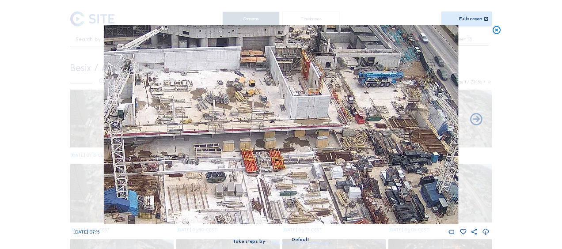
drag, startPoint x: 337, startPoint y: 108, endPoint x: 301, endPoint y: 107, distance: 35.8
click at [301, 107] on img at bounding box center [281, 124] width 354 height 199
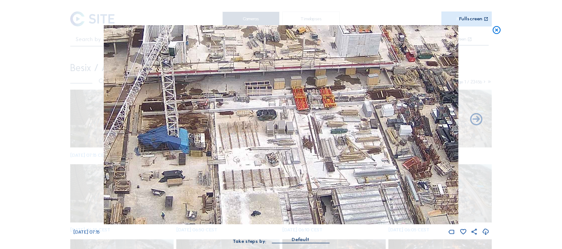
drag, startPoint x: 174, startPoint y: 175, endPoint x: 224, endPoint y: 110, distance: 82.2
click at [224, 110] on img at bounding box center [281, 124] width 354 height 199
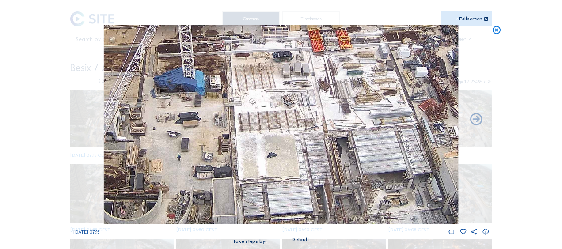
drag, startPoint x: 251, startPoint y: 162, endPoint x: 272, endPoint y: 81, distance: 83.5
click at [272, 81] on img at bounding box center [281, 124] width 354 height 199
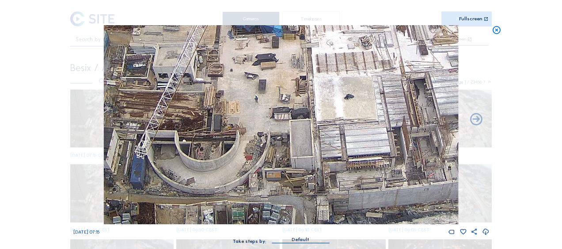
drag, startPoint x: 197, startPoint y: 178, endPoint x: 265, endPoint y: 123, distance: 87.4
click at [266, 115] on img at bounding box center [281, 124] width 354 height 199
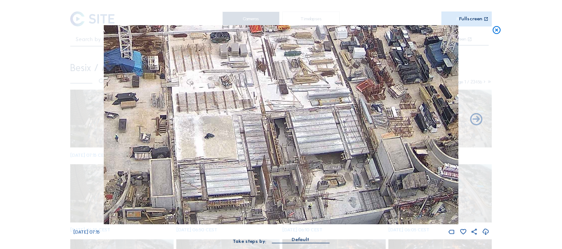
drag, startPoint x: 294, startPoint y: 123, endPoint x: 226, endPoint y: 149, distance: 73.1
click at [164, 155] on img at bounding box center [281, 124] width 354 height 199
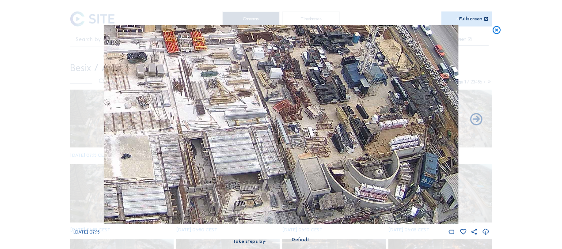
drag, startPoint x: 258, startPoint y: 148, endPoint x: 198, endPoint y: 157, distance: 60.4
click at [198, 157] on img at bounding box center [281, 124] width 354 height 199
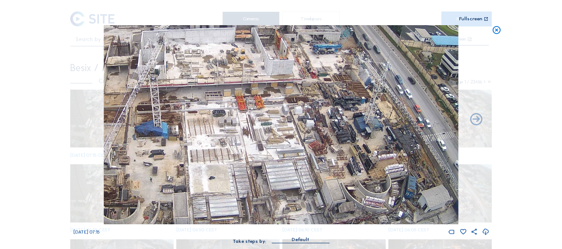
drag, startPoint x: 297, startPoint y: 160, endPoint x: 360, endPoint y: 159, distance: 63.2
click at [436, 194] on img at bounding box center [281, 124] width 354 height 199
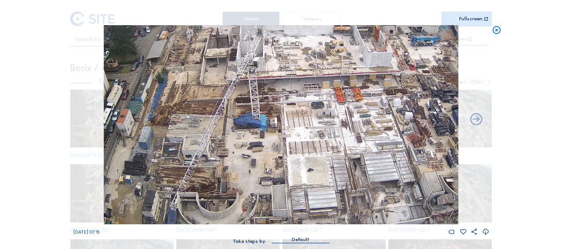
drag, startPoint x: 251, startPoint y: 150, endPoint x: 263, endPoint y: 106, distance: 45.1
click at [263, 106] on img at bounding box center [281, 124] width 354 height 199
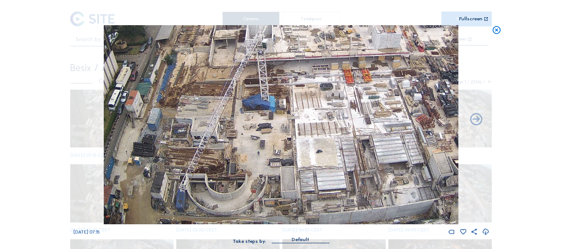
drag, startPoint x: 280, startPoint y: 134, endPoint x: 233, endPoint y: 107, distance: 54.9
click at [233, 107] on img at bounding box center [281, 124] width 354 height 199
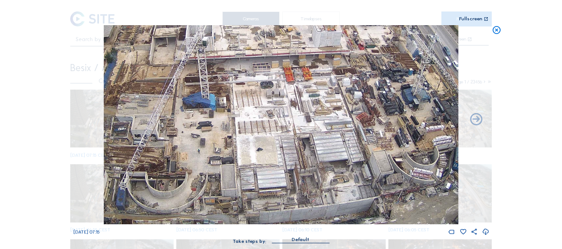
drag, startPoint x: 308, startPoint y: 99, endPoint x: 273, endPoint y: 142, distance: 55.9
click at [273, 142] on img at bounding box center [281, 124] width 354 height 199
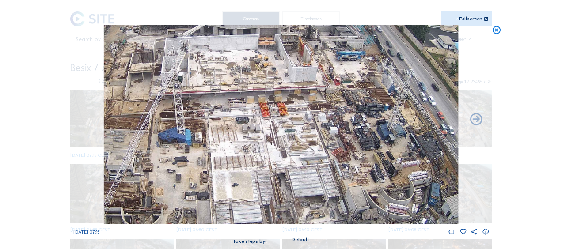
drag, startPoint x: 336, startPoint y: 133, endPoint x: 331, endPoint y: 148, distance: 14.8
click at [331, 129] on img at bounding box center [281, 124] width 354 height 199
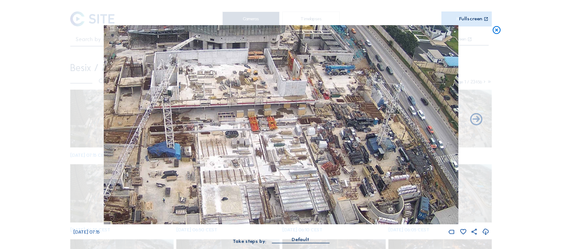
click at [351, 153] on img at bounding box center [281, 124] width 354 height 199
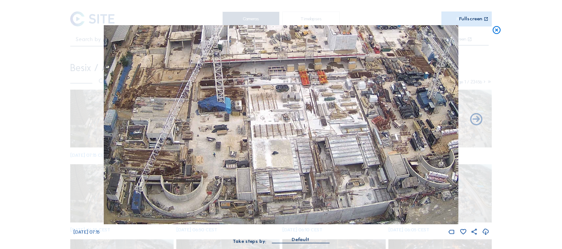
drag, startPoint x: 251, startPoint y: 165, endPoint x: 331, endPoint y: 99, distance: 104.5
click at [331, 99] on img at bounding box center [281, 124] width 354 height 199
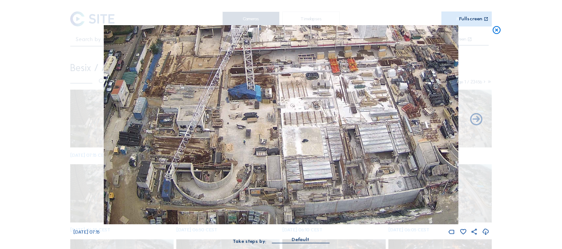
drag, startPoint x: 260, startPoint y: 167, endPoint x: 274, endPoint y: 138, distance: 32.2
click at [274, 138] on img at bounding box center [281, 124] width 354 height 199
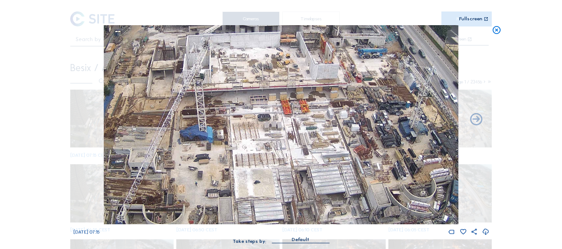
drag, startPoint x: 369, startPoint y: 104, endPoint x: 305, endPoint y: 148, distance: 76.6
click at [305, 148] on img at bounding box center [281, 124] width 354 height 199
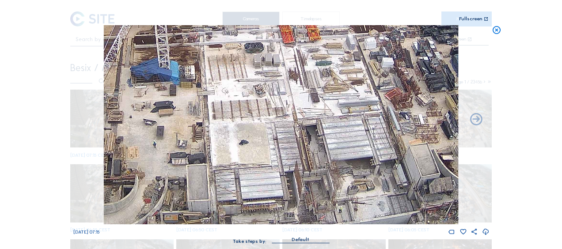
drag, startPoint x: 279, startPoint y: 172, endPoint x: 297, endPoint y: 106, distance: 68.7
click at [297, 106] on img at bounding box center [281, 124] width 354 height 199
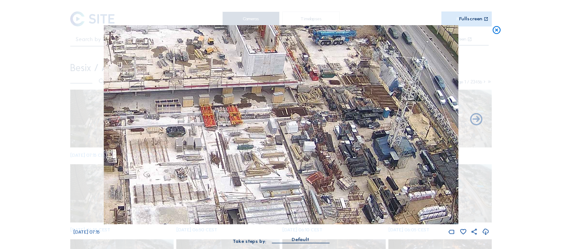
drag, startPoint x: 287, startPoint y: 82, endPoint x: 212, endPoint y: 158, distance: 106.6
click at [209, 166] on img at bounding box center [281, 124] width 354 height 199
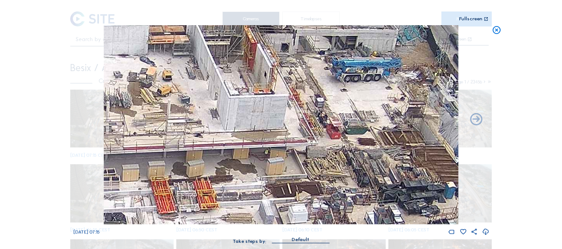
drag, startPoint x: 305, startPoint y: 80, endPoint x: 323, endPoint y: 148, distance: 70.3
click at [323, 148] on img at bounding box center [281, 124] width 354 height 199
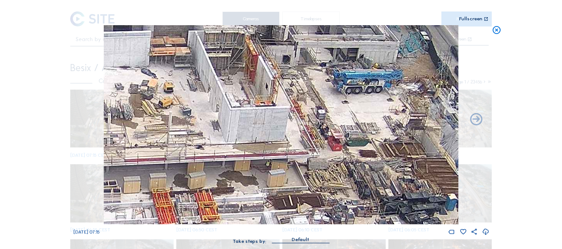
click at [494, 30] on icon at bounding box center [497, 30] width 10 height 10
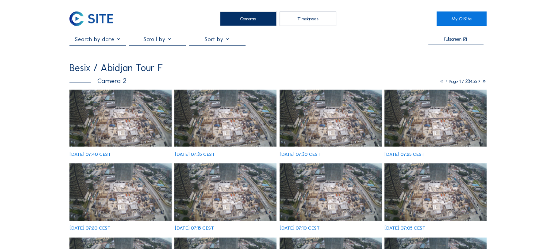
click at [96, 126] on img at bounding box center [120, 118] width 102 height 57
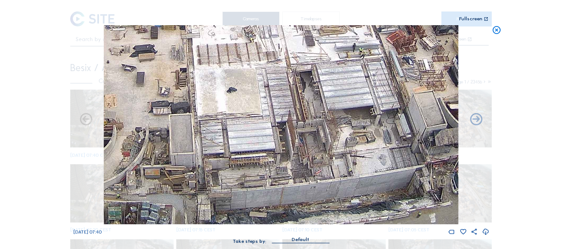
drag, startPoint x: 324, startPoint y: 141, endPoint x: 396, endPoint y: 114, distance: 76.9
click at [396, 114] on img at bounding box center [281, 124] width 354 height 199
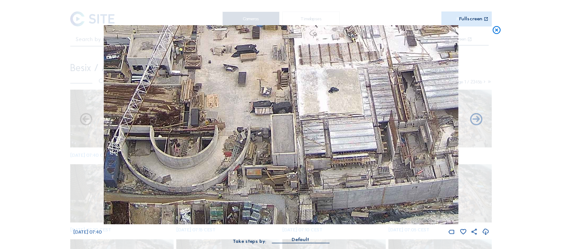
drag, startPoint x: 266, startPoint y: 136, endPoint x: 378, endPoint y: 92, distance: 120.5
click at [378, 92] on img at bounding box center [281, 124] width 354 height 199
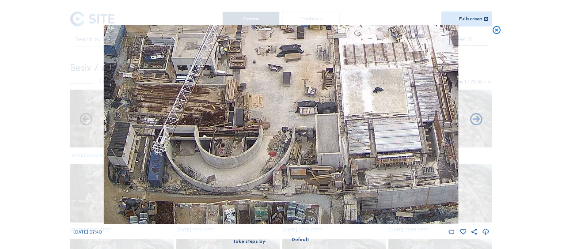
drag, startPoint x: 201, startPoint y: 142, endPoint x: 253, endPoint y: 129, distance: 53.8
click at [251, 129] on img at bounding box center [281, 124] width 354 height 199
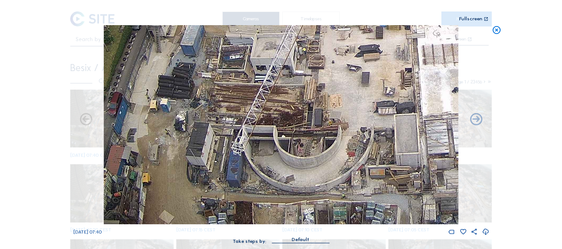
drag, startPoint x: 217, startPoint y: 147, endPoint x: 280, endPoint y: 145, distance: 63.2
click at [280, 145] on img at bounding box center [281, 124] width 354 height 199
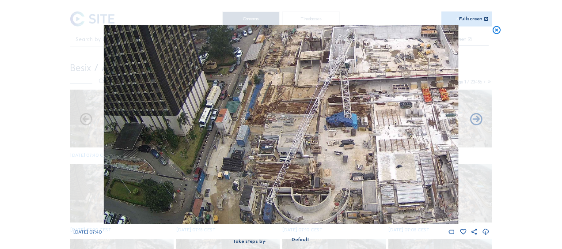
drag, startPoint x: 326, startPoint y: 97, endPoint x: 311, endPoint y: 153, distance: 57.7
click at [311, 153] on img at bounding box center [281, 124] width 354 height 199
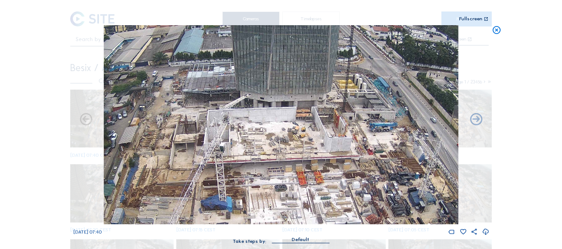
drag, startPoint x: 362, startPoint y: 98, endPoint x: 253, endPoint y: 126, distance: 113.0
click at [253, 126] on img at bounding box center [281, 124] width 354 height 199
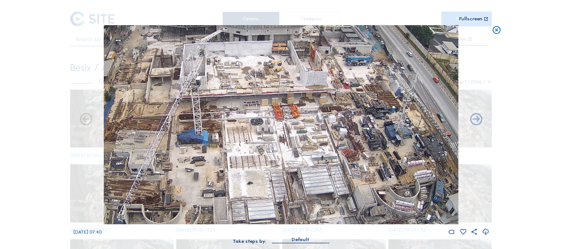
drag, startPoint x: 302, startPoint y: 161, endPoint x: 278, endPoint y: 95, distance: 70.5
click at [278, 95] on img at bounding box center [281, 124] width 354 height 199
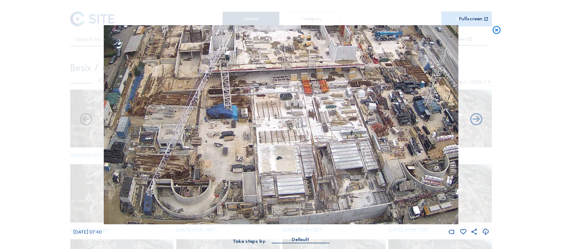
drag, startPoint x: 243, startPoint y: 166, endPoint x: 272, endPoint y: 141, distance: 38.5
click at [272, 141] on img at bounding box center [281, 124] width 354 height 199
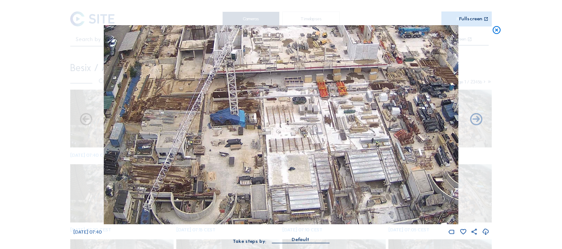
click at [499, 30] on icon at bounding box center [497, 30] width 10 height 10
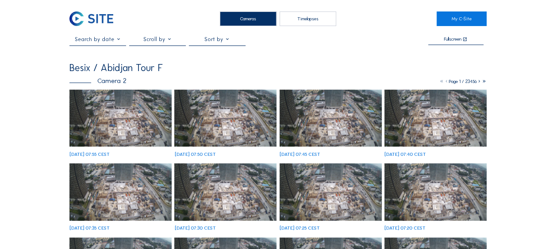
click at [90, 115] on img at bounding box center [120, 118] width 102 height 57
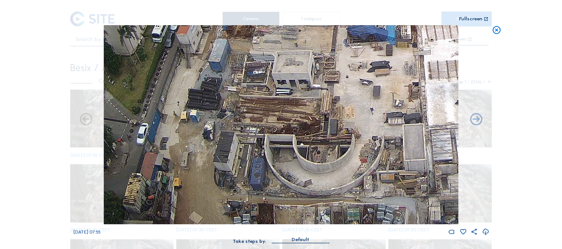
drag, startPoint x: 186, startPoint y: 193, endPoint x: 209, endPoint y: 122, distance: 75.2
click at [200, 133] on img at bounding box center [281, 124] width 354 height 199
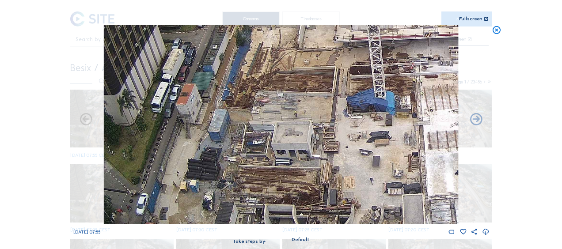
drag, startPoint x: 231, startPoint y: 162, endPoint x: 228, endPoint y: 199, distance: 36.8
click at [228, 199] on img at bounding box center [281, 124] width 354 height 199
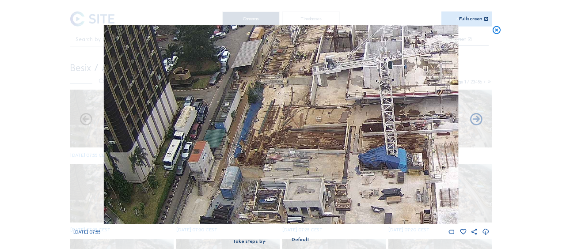
drag, startPoint x: 278, startPoint y: 136, endPoint x: 273, endPoint y: 204, distance: 68.3
click at [273, 204] on img at bounding box center [281, 124] width 354 height 199
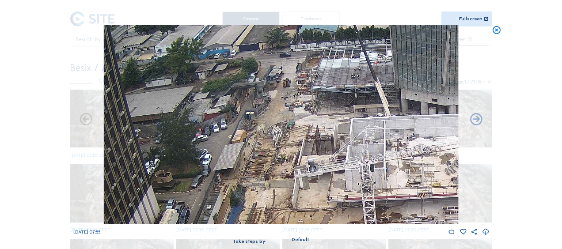
drag, startPoint x: 291, startPoint y: 63, endPoint x: 278, endPoint y: 104, distance: 43.2
click at [278, 104] on img at bounding box center [281, 124] width 354 height 199
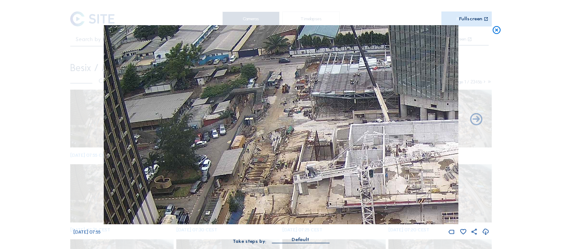
drag, startPoint x: 272, startPoint y: 157, endPoint x: 245, endPoint y: 50, distance: 110.8
click at [246, 43] on img at bounding box center [281, 124] width 354 height 199
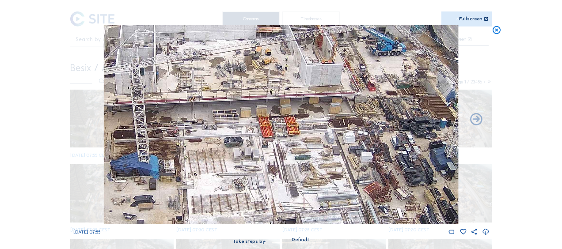
drag, startPoint x: 379, startPoint y: 130, endPoint x: 177, endPoint y: 141, distance: 202.7
click at [177, 141] on img at bounding box center [281, 124] width 354 height 199
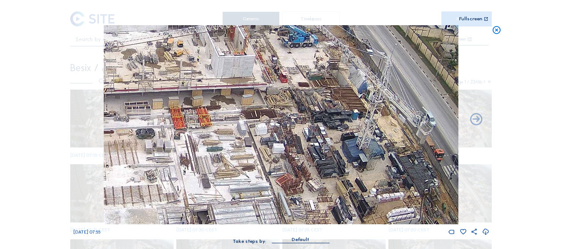
drag, startPoint x: 342, startPoint y: 136, endPoint x: 254, endPoint y: 127, distance: 88.4
click at [254, 127] on img at bounding box center [281, 124] width 354 height 199
